Goal: Task Accomplishment & Management: Manage account settings

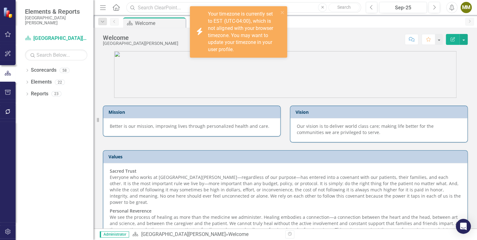
click at [175, 6] on input "text" at bounding box center [243, 7] width 235 height 11
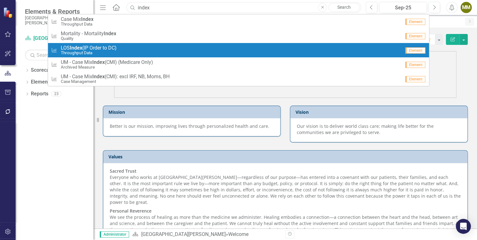
type input "index"
click at [116, 45] on span "LOS Index (IP Order to DC)" at bounding box center [88, 48] width 56 height 6
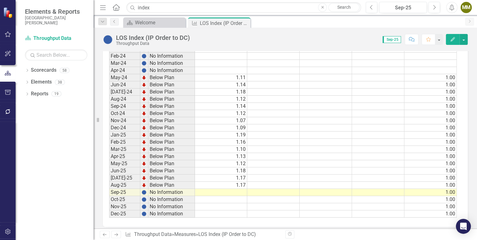
scroll to position [270, 0]
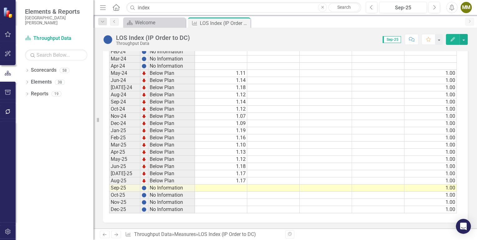
click at [242, 179] on td "1.17" at bounding box center [221, 180] width 52 height 7
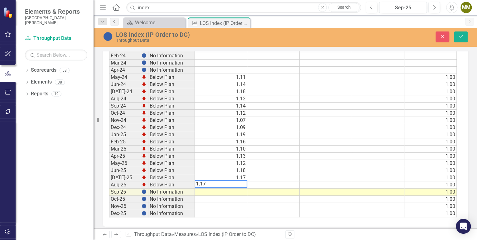
scroll to position [274, 0]
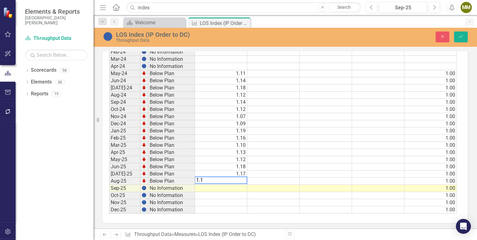
type textarea "1.14"
click at [464, 38] on button "Save" at bounding box center [460, 36] width 14 height 11
